Goal: Task Accomplishment & Management: Manage account settings

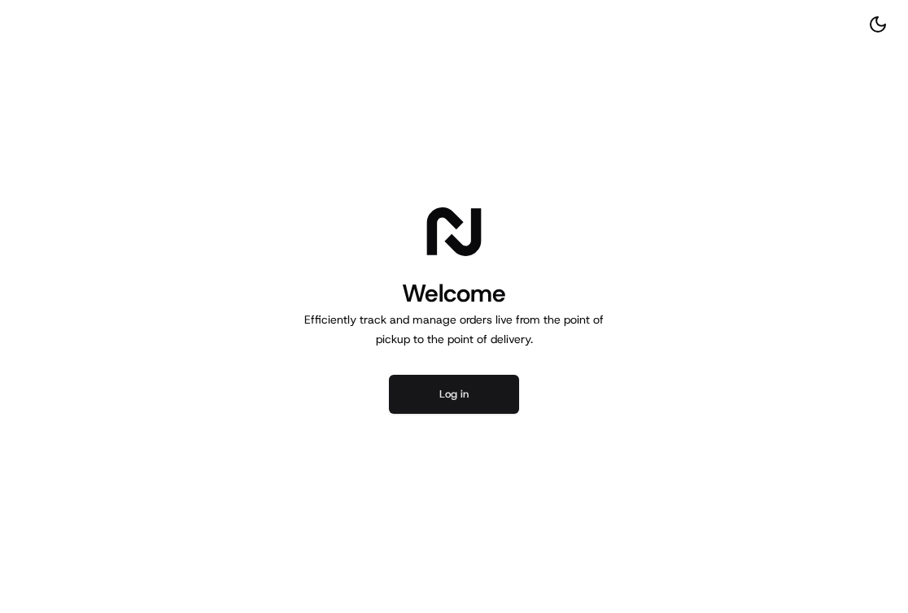
click at [474, 398] on button "Log in" at bounding box center [454, 394] width 130 height 39
